Goal: Book appointment/travel/reservation

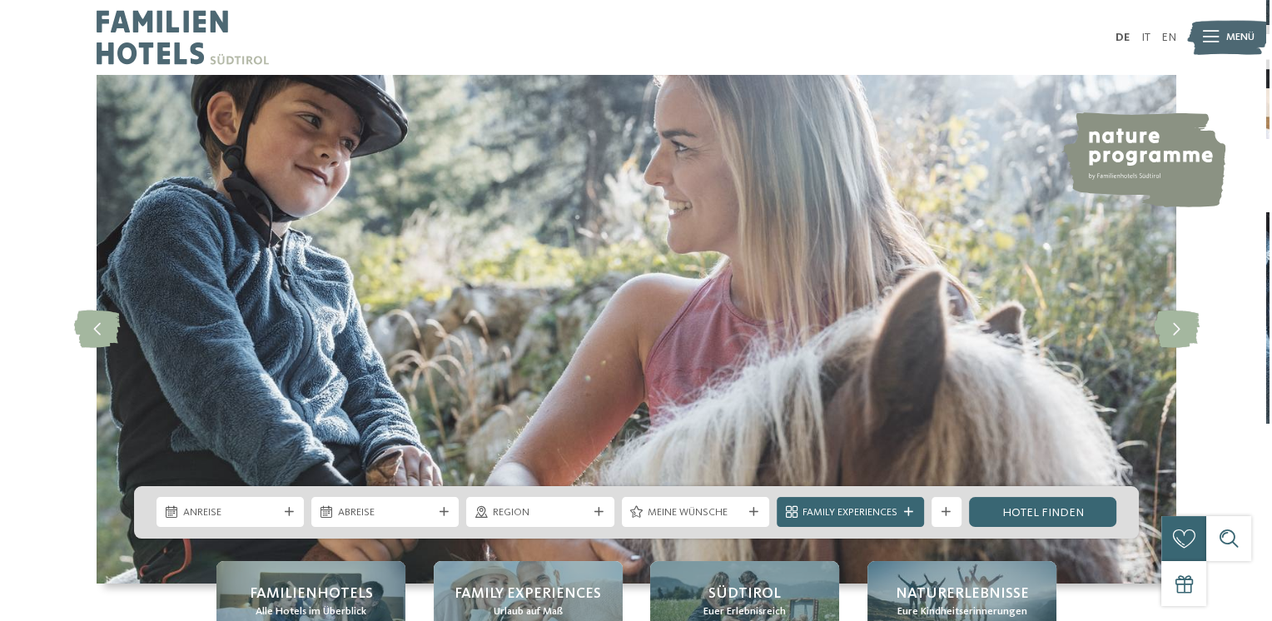
scroll to position [166, 0]
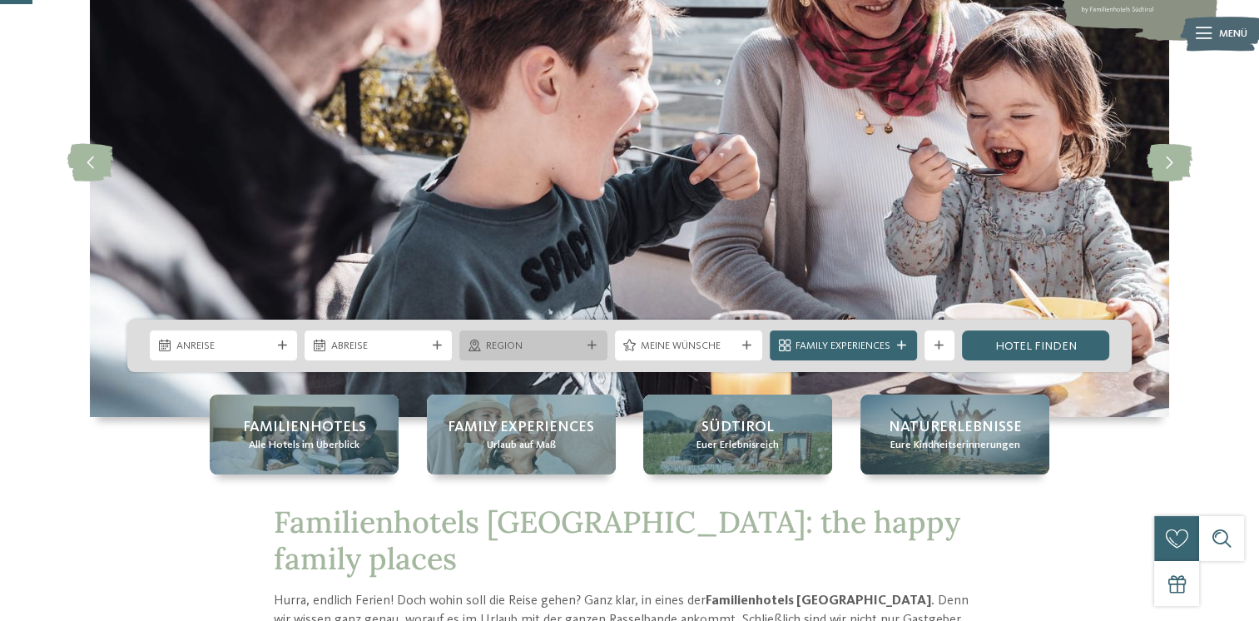
click at [595, 347] on icon at bounding box center [592, 345] width 9 height 9
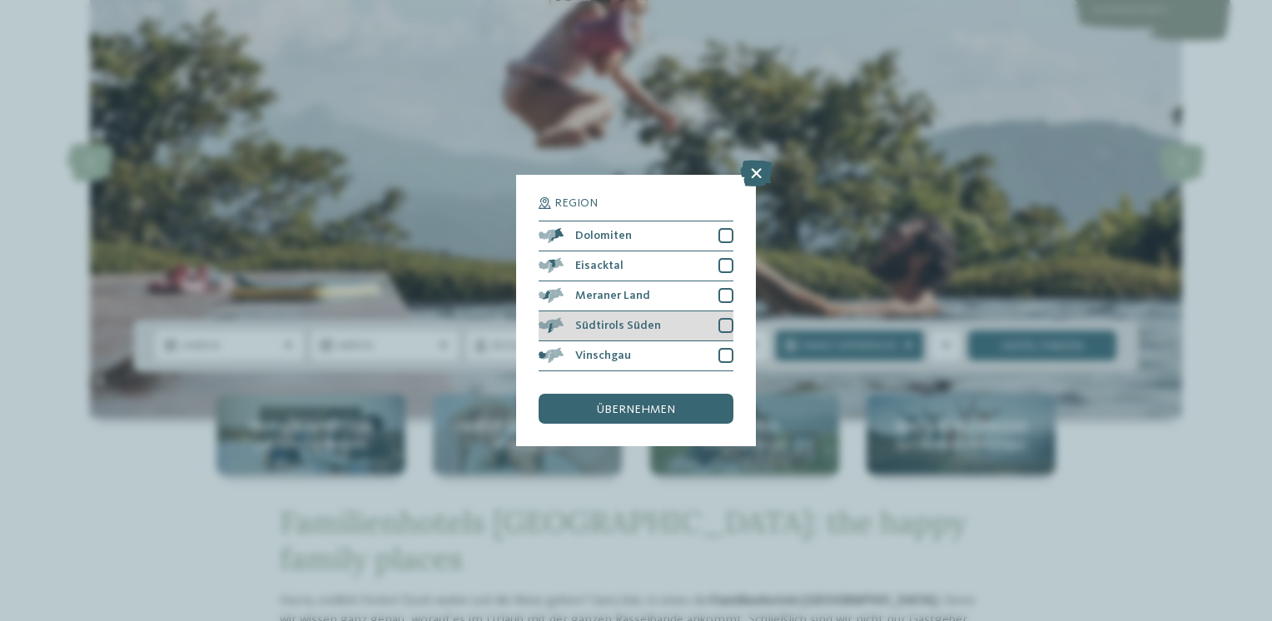
click at [724, 328] on div at bounding box center [725, 325] width 15 height 15
click at [723, 295] on div at bounding box center [725, 295] width 15 height 15
click at [591, 408] on div "übernehmen" at bounding box center [636, 409] width 195 height 30
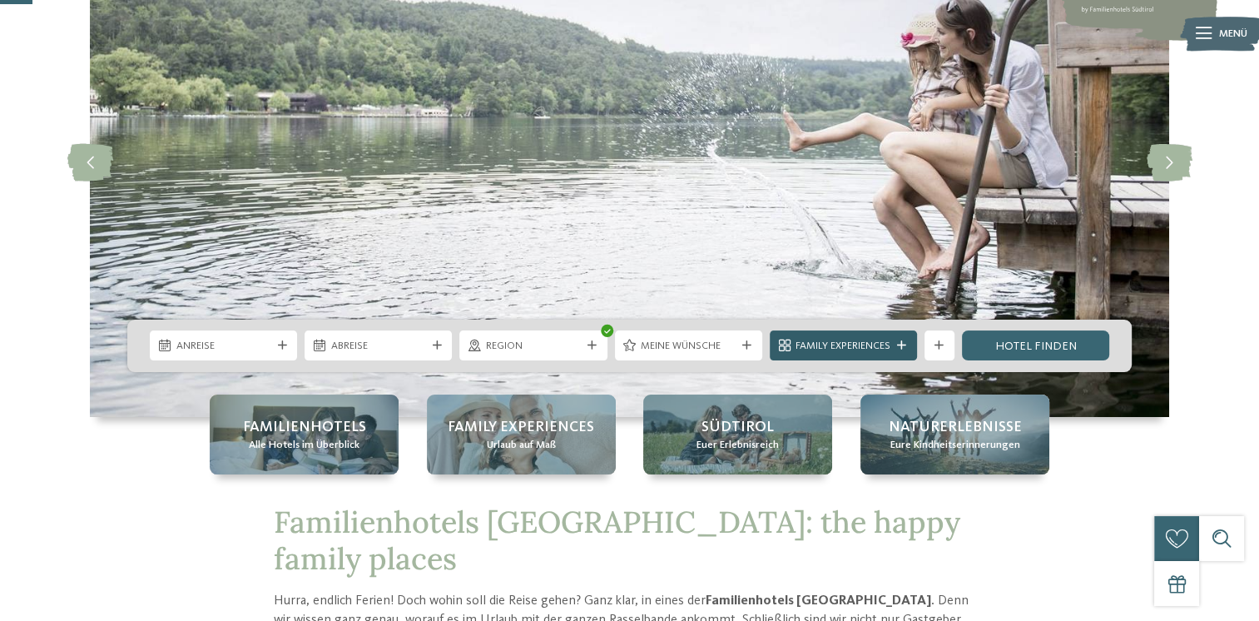
click at [900, 348] on icon at bounding box center [901, 345] width 9 height 9
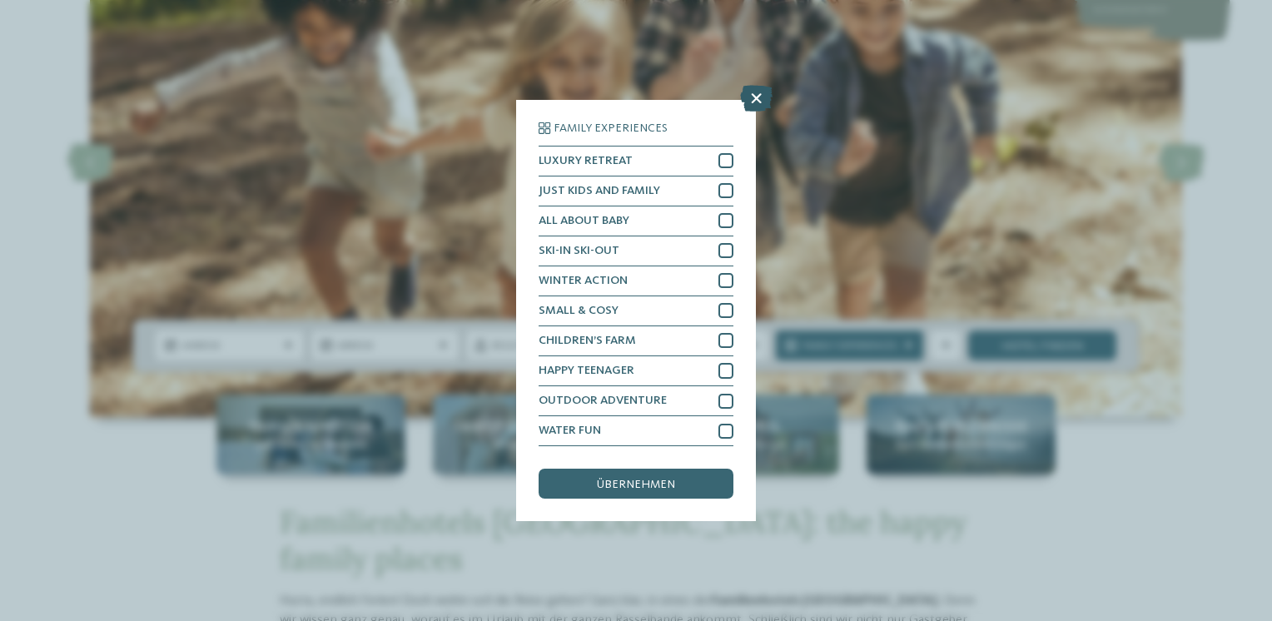
click at [757, 101] on icon at bounding box center [756, 98] width 32 height 27
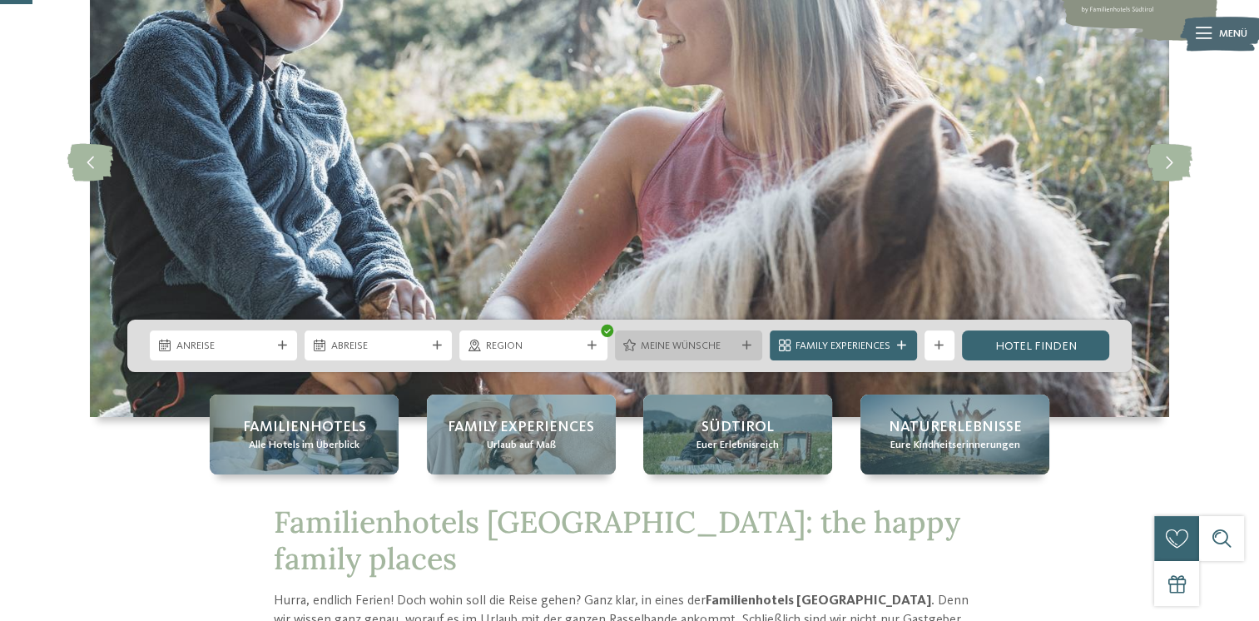
click at [744, 342] on icon at bounding box center [747, 345] width 9 height 9
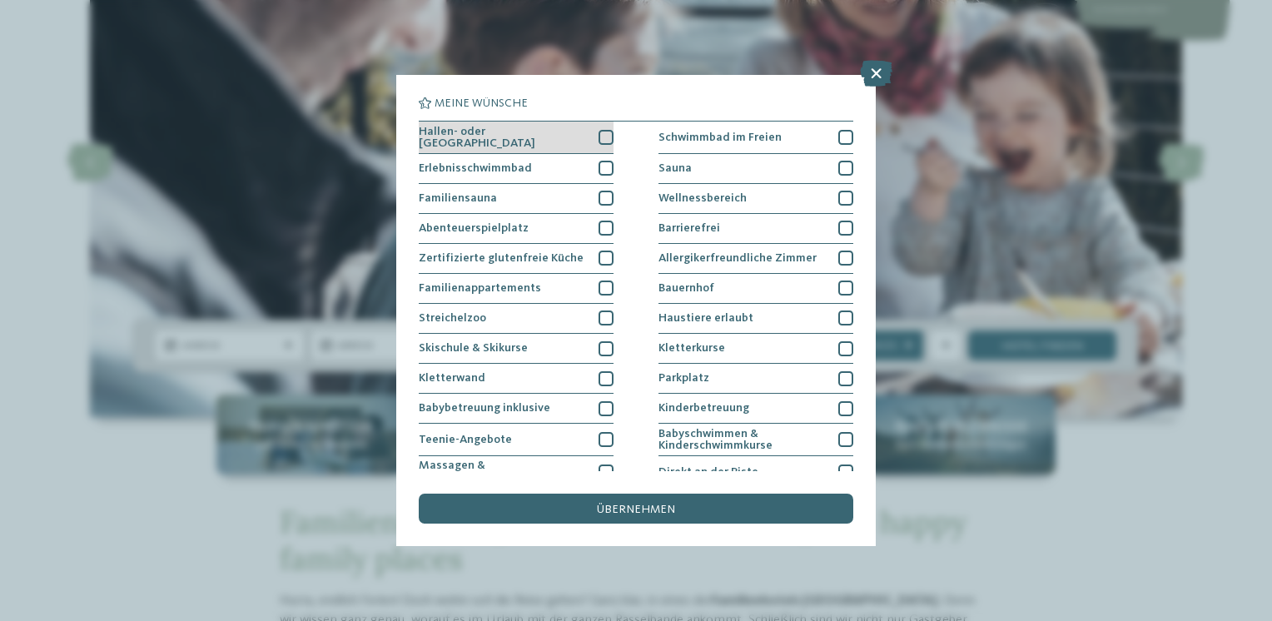
click at [600, 138] on div at bounding box center [606, 137] width 15 height 15
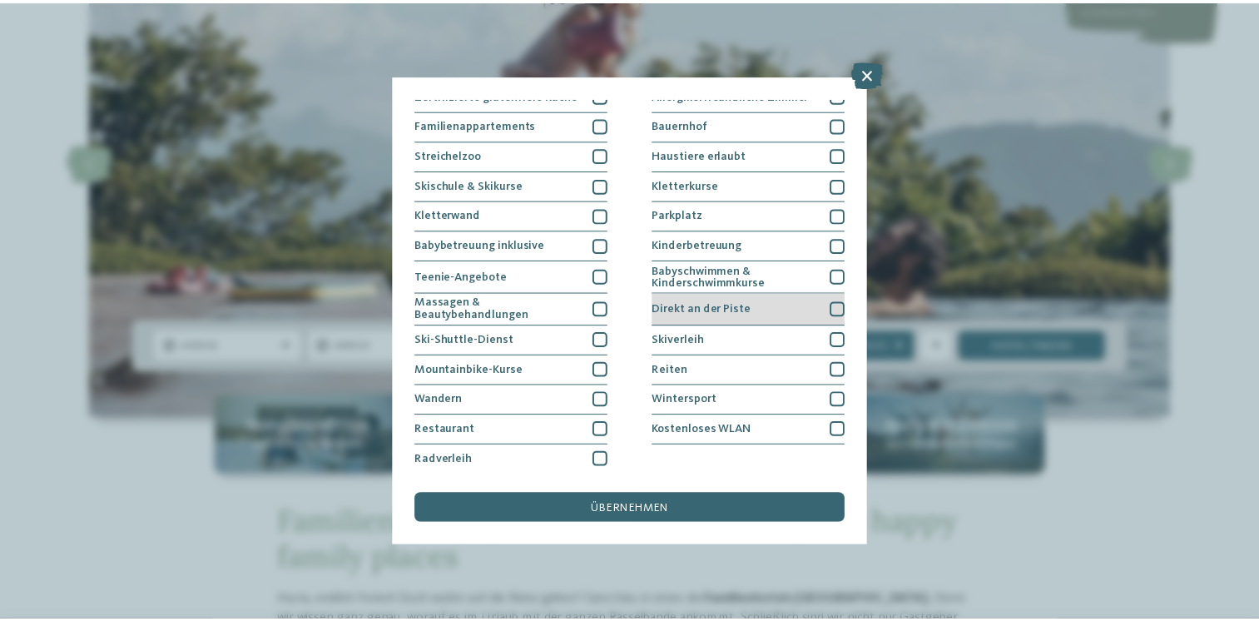
scroll to position [0, 0]
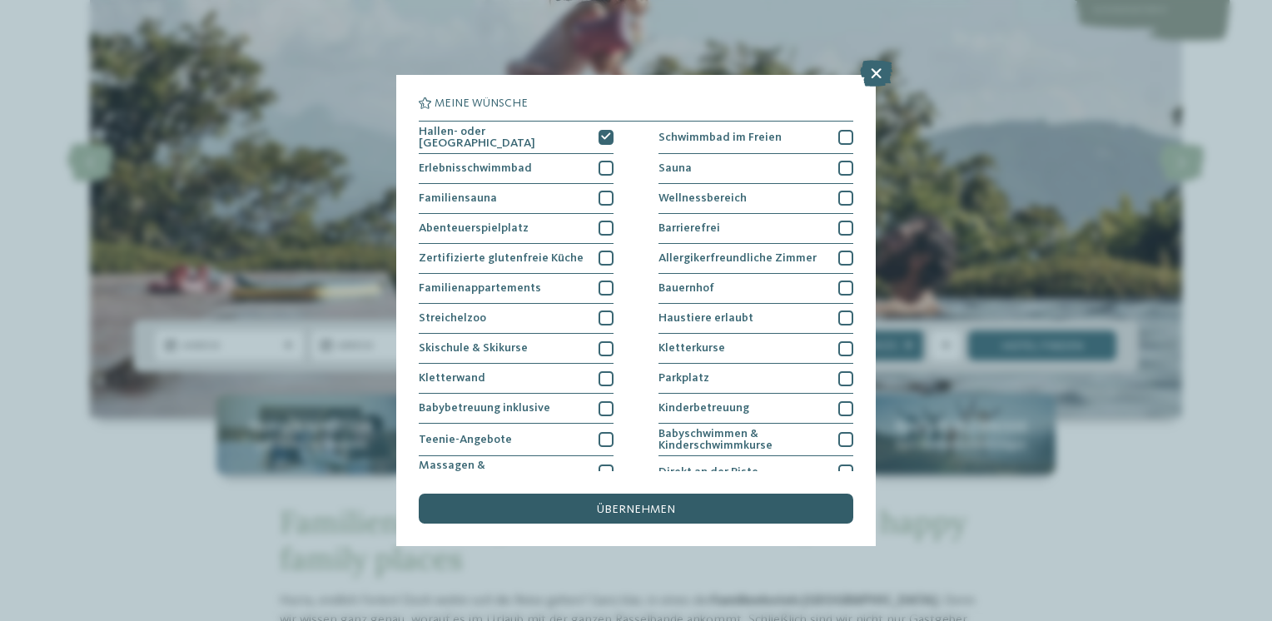
click at [609, 508] on span "übernehmen" at bounding box center [636, 510] width 78 height 12
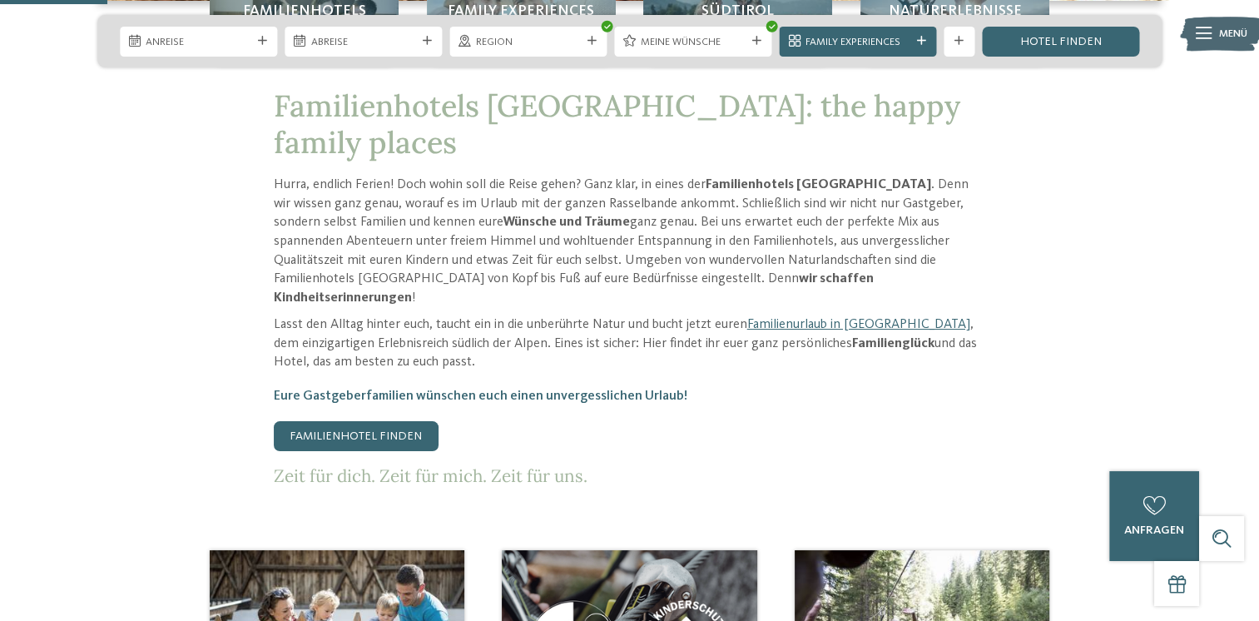
scroll to position [666, 0]
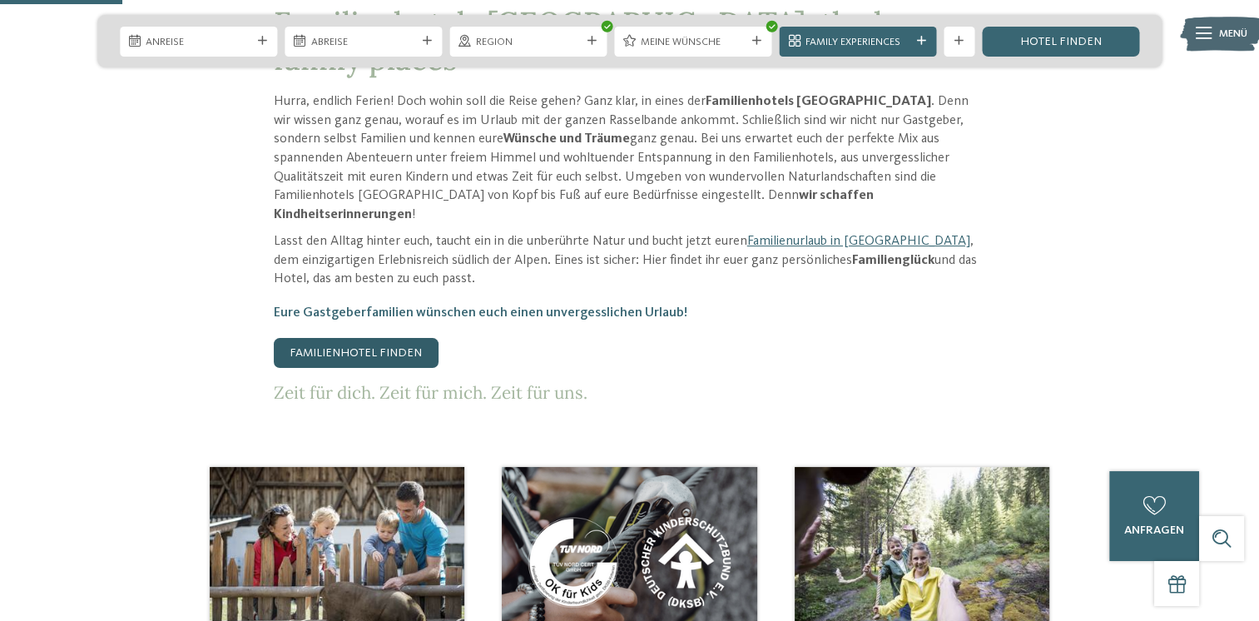
click at [343, 338] on link "Familienhotel finden" at bounding box center [356, 353] width 165 height 30
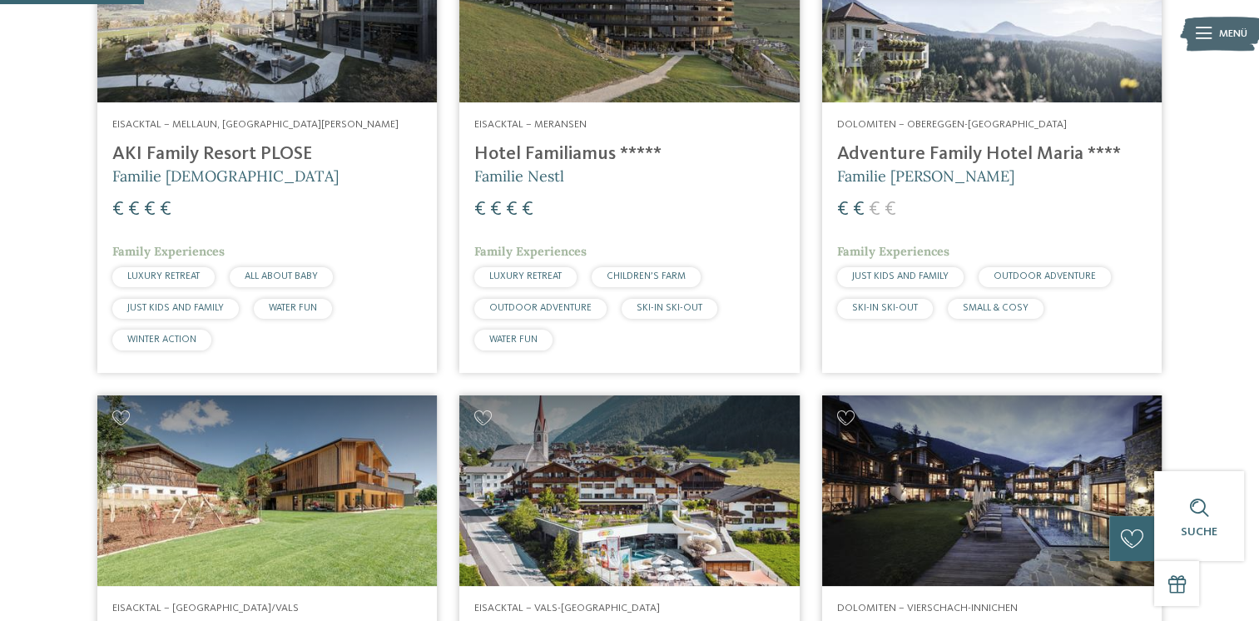
scroll to position [832, 0]
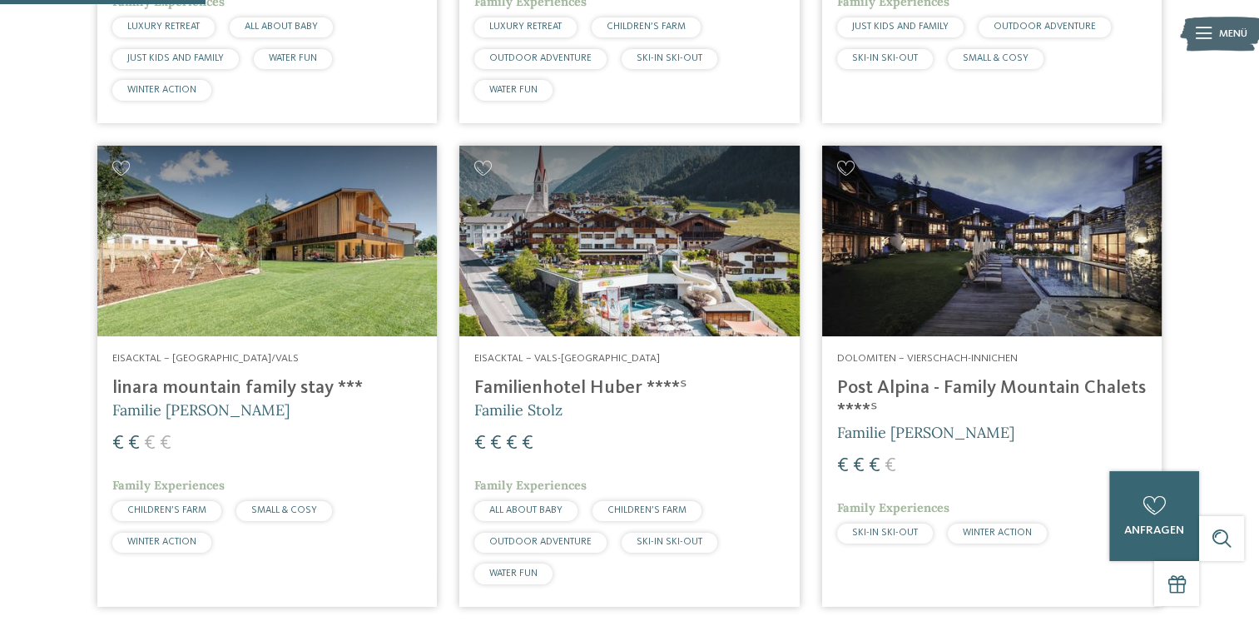
click at [583, 391] on h4 "Familienhotel Huber ****ˢ" at bounding box center [629, 388] width 310 height 22
